Goal: Information Seeking & Learning: Find specific page/section

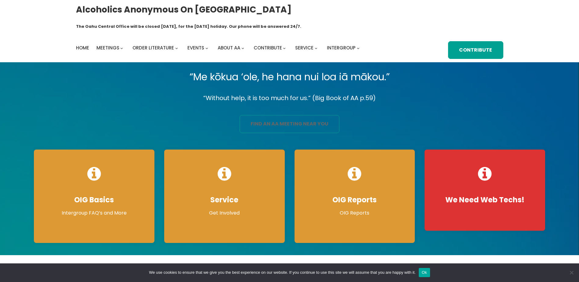
click at [286, 115] on link "find an aa meeting near you" at bounding box center [290, 124] width 100 height 18
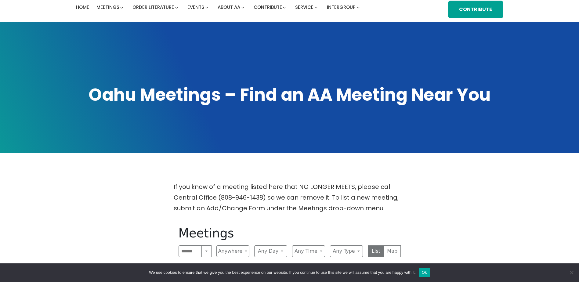
scroll to position [163, 0]
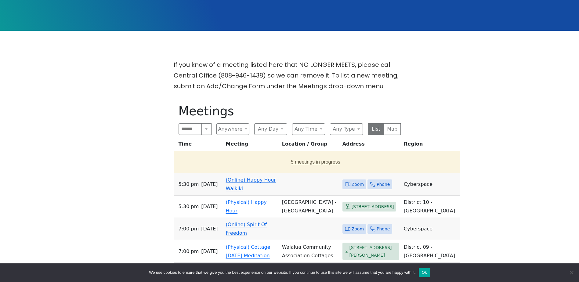
click at [303, 154] on button "5 meetings in progress" at bounding box center [316, 162] width 280 height 17
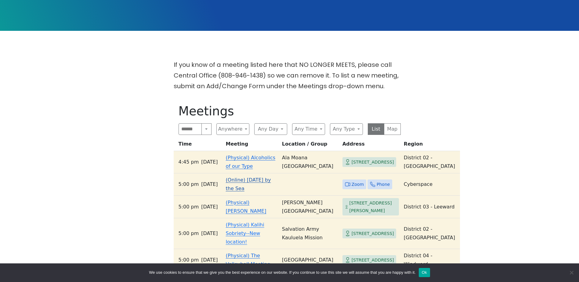
click at [254, 177] on link "(Online) [DATE] by the Sea" at bounding box center [248, 184] width 45 height 14
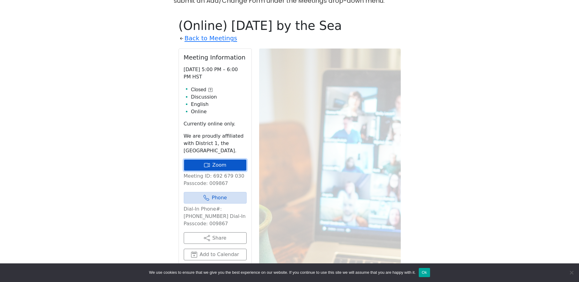
click at [223, 159] on link "Zoom" at bounding box center [215, 165] width 63 height 12
